Goal: Transaction & Acquisition: Purchase product/service

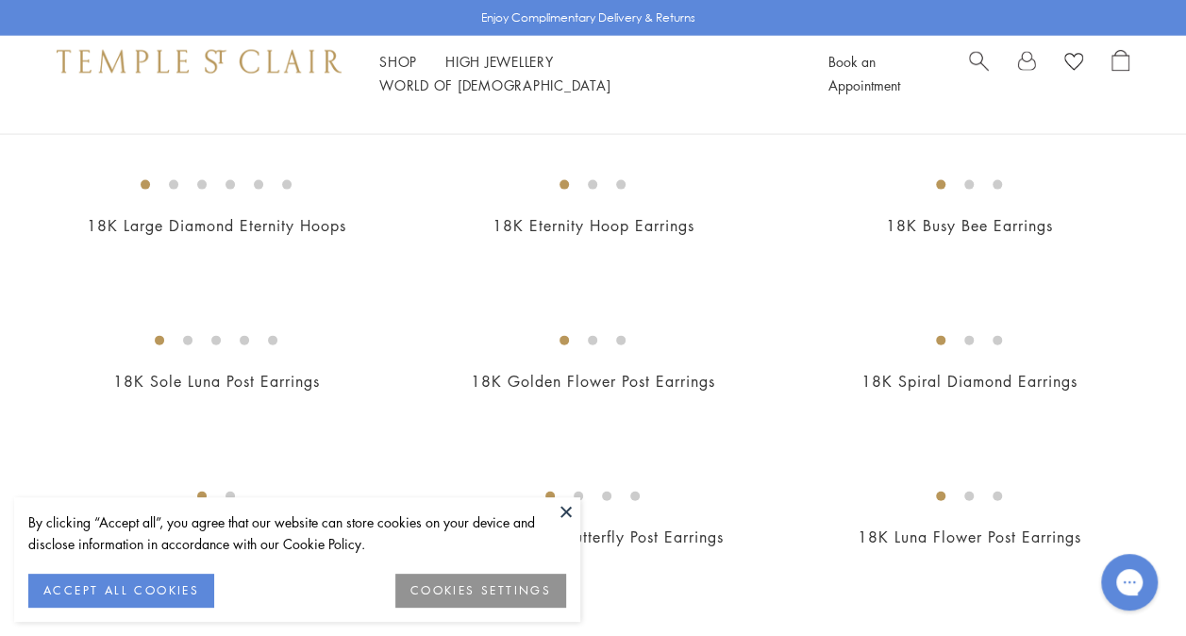
scroll to position [1939, 0]
click at [143, 598] on button "ACCEPT ALL COOKIES" at bounding box center [121, 591] width 186 height 34
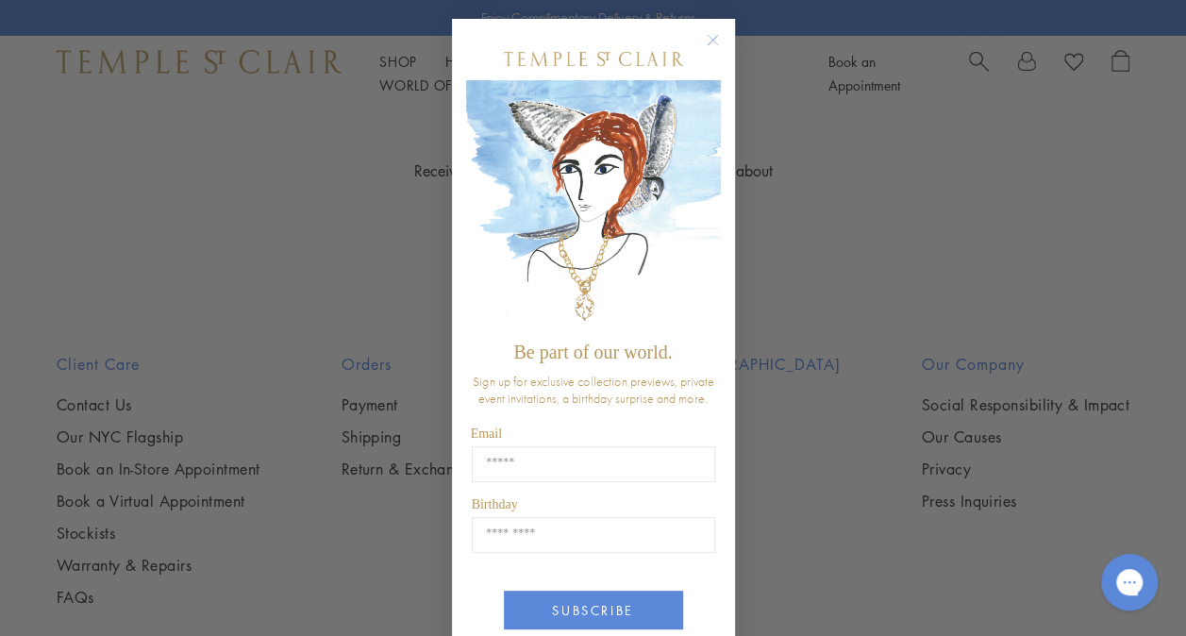
scroll to position [3538, 0]
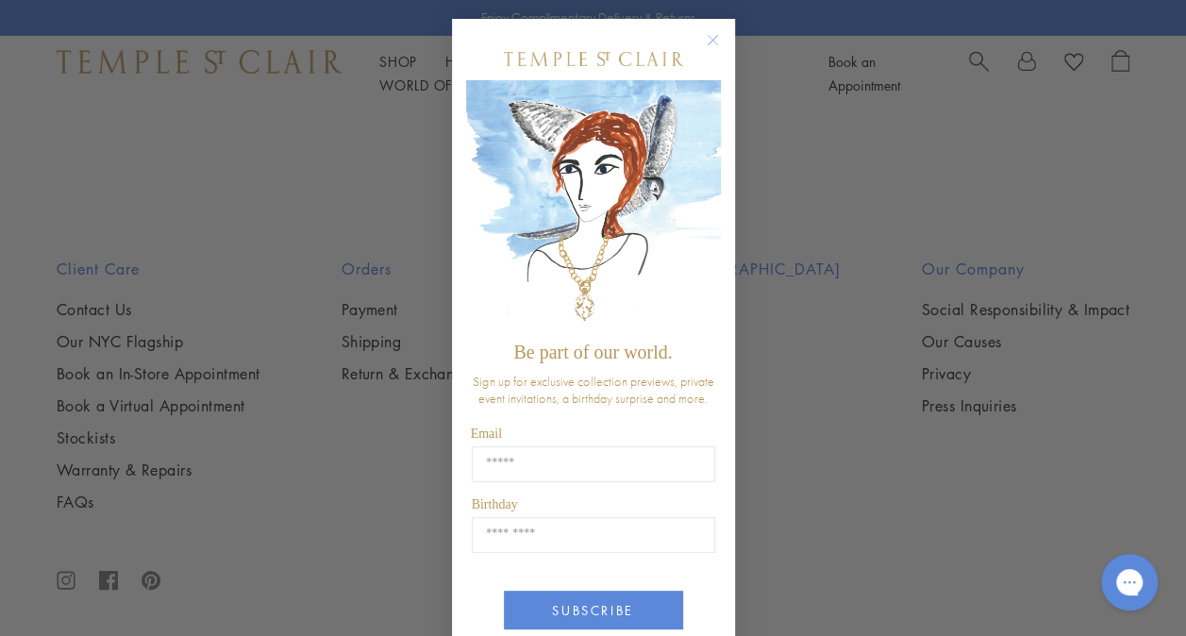
click at [768, 298] on div "Close dialog Be part of our world. Sign up for exclusive collection previews, p…" at bounding box center [593, 318] width 1186 height 636
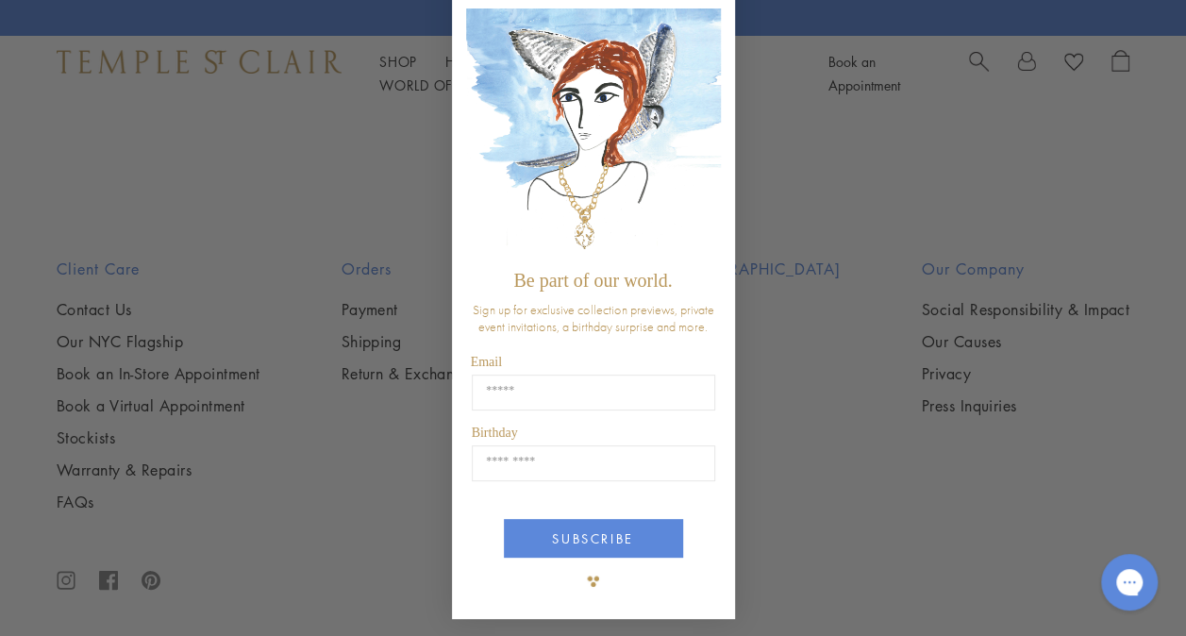
scroll to position [0, 0]
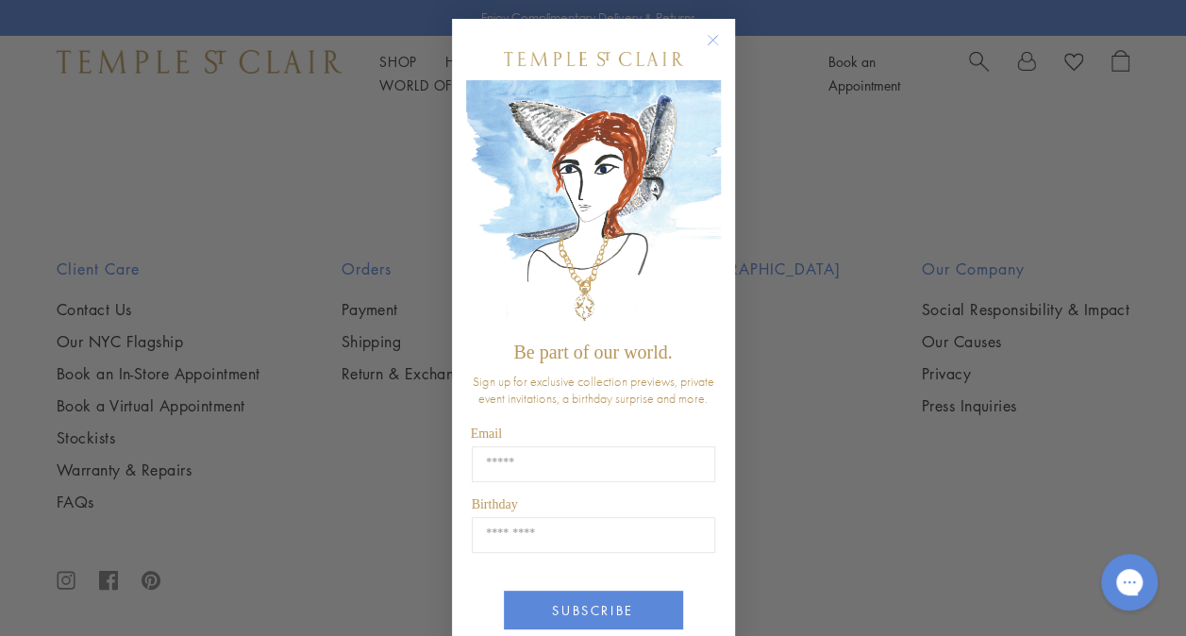
click at [708, 38] on icon "Close dialog" at bounding box center [712, 40] width 9 height 9
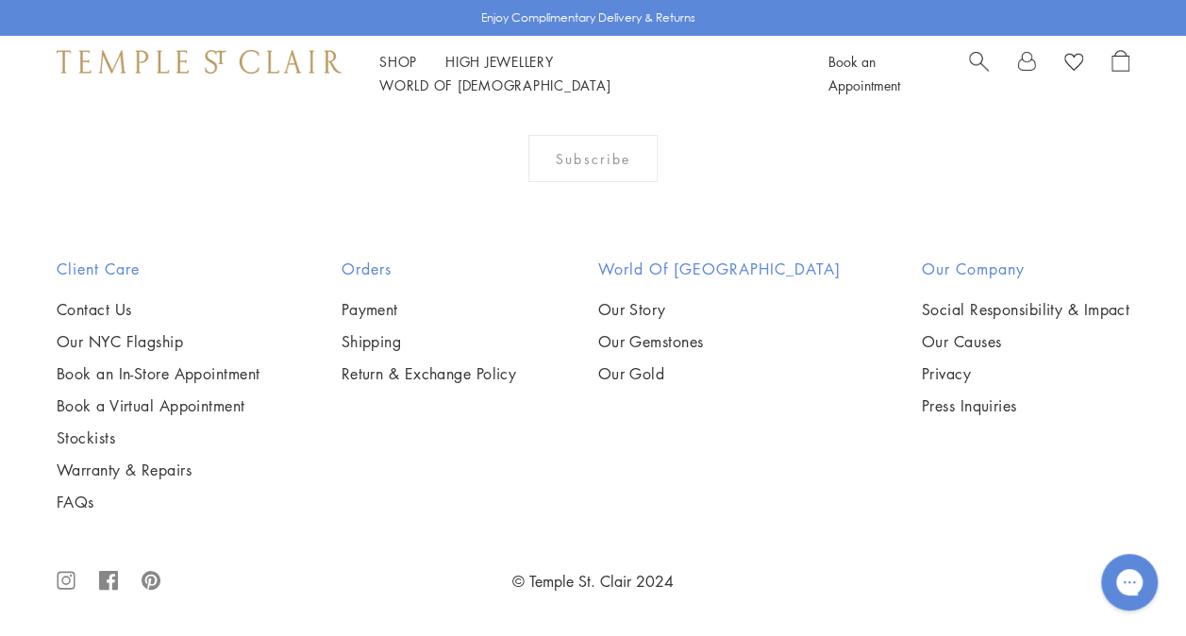
scroll to position [6844, 0]
click at [0, 0] on img at bounding box center [0, 0] width 0 height 0
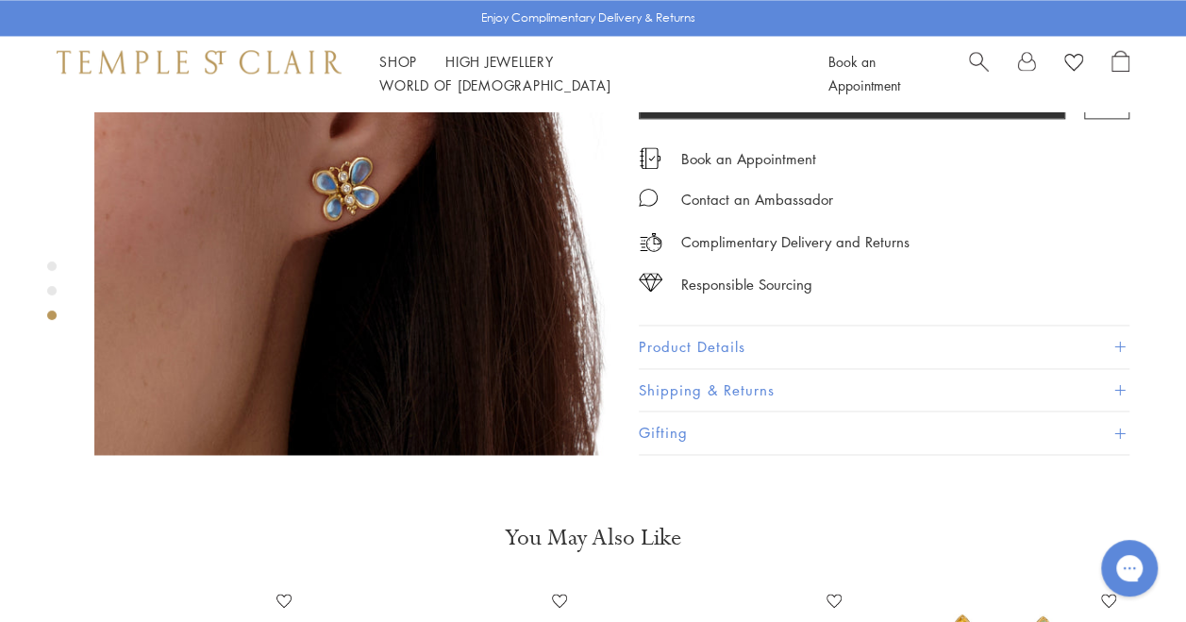
scroll to position [1255, 0]
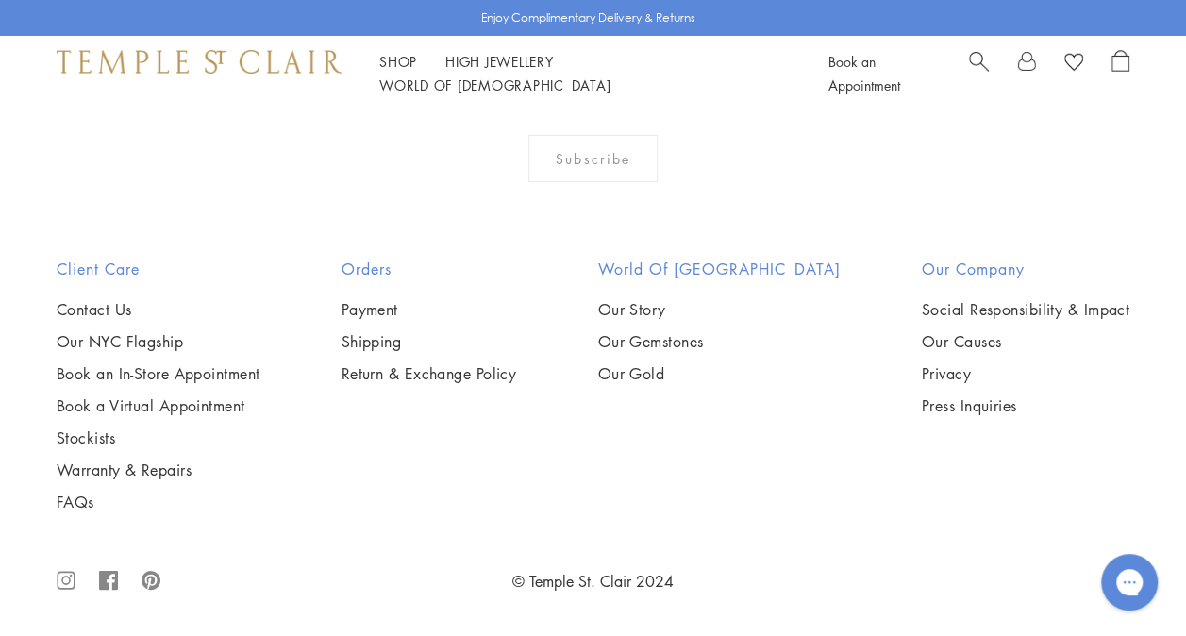
scroll to position [7673, 0]
